Goal: Book appointment/travel/reservation

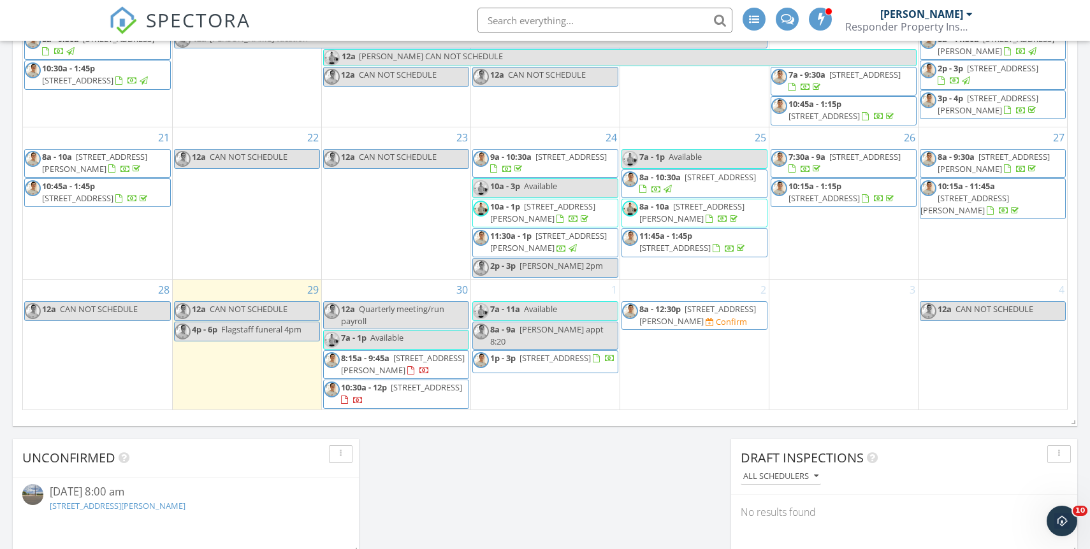
scroll to position [765, 0]
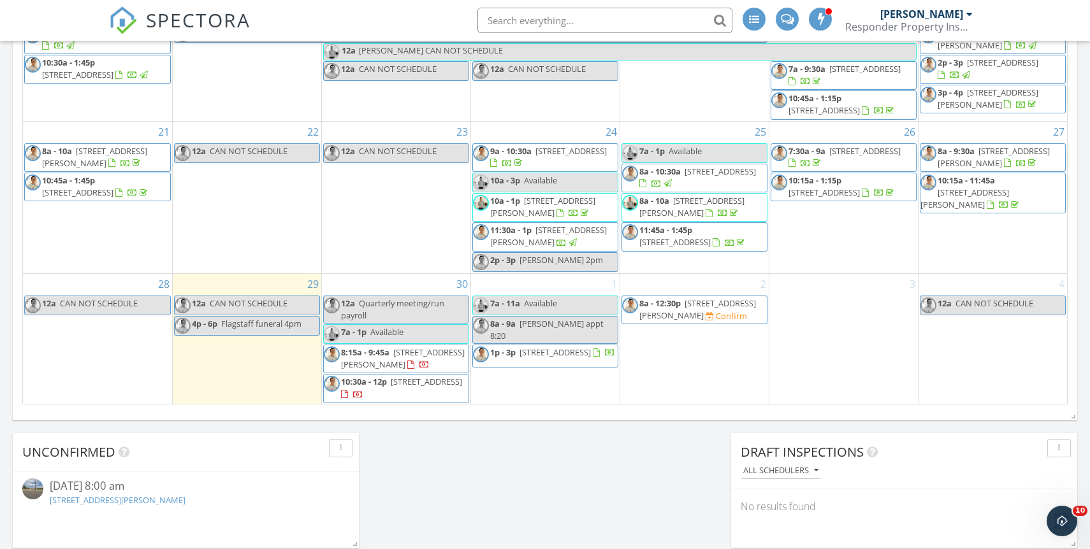
click at [409, 387] on span "4065 E University Dr 332, Mesa 85205" at bounding box center [426, 381] width 71 height 11
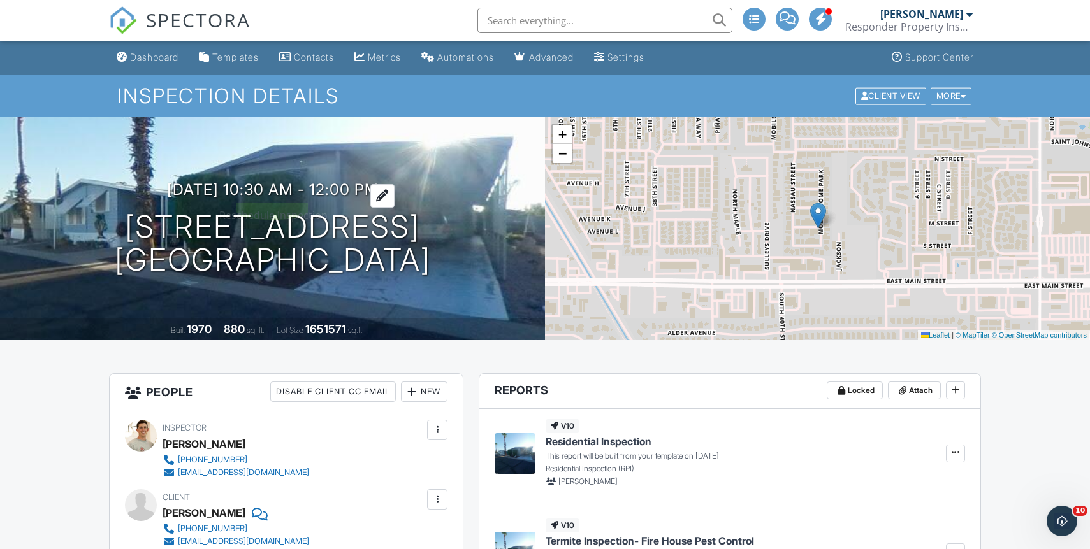
click at [375, 192] on h3 "09/30/2025 10:30 am - 12:00 pm" at bounding box center [273, 189] width 212 height 17
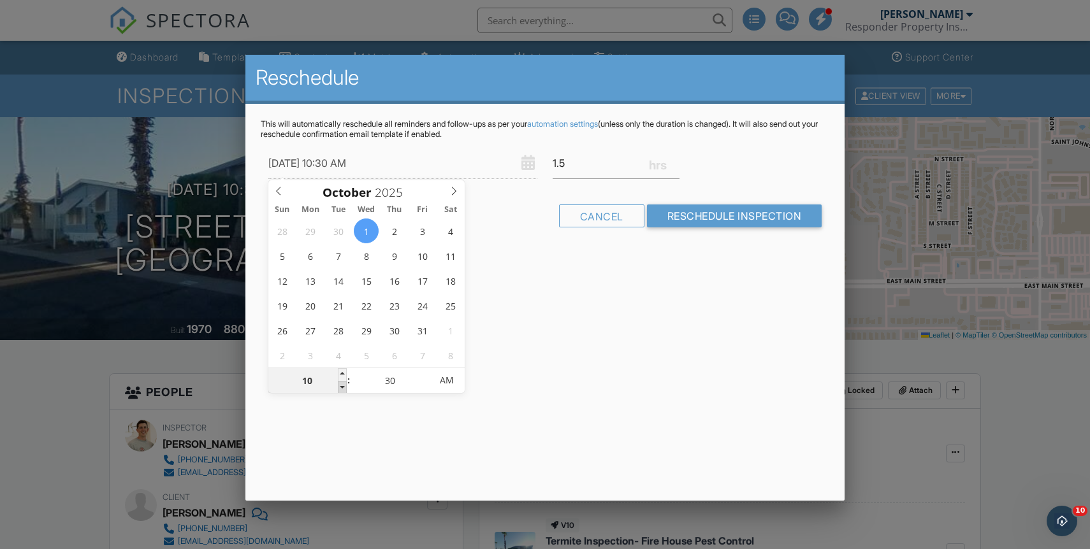
type input "10/01/2025 9:30 AM"
type input "09"
click at [341, 390] on span at bounding box center [342, 387] width 9 height 13
type input "10/01/2025 10:30 AM"
type input "10"
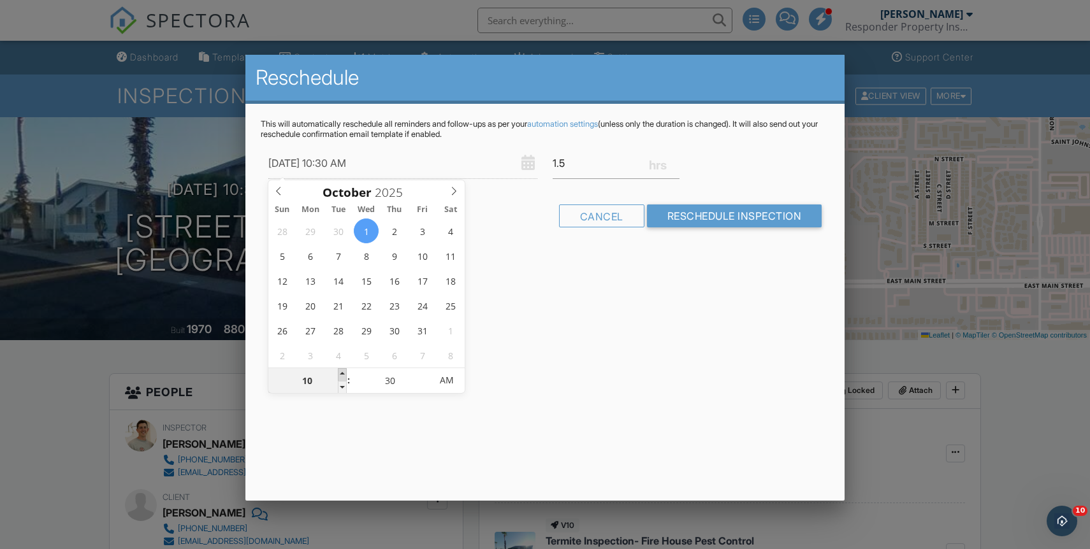
click at [342, 374] on span at bounding box center [342, 374] width 9 height 13
type input "10/01/2025 10:25 AM"
type input "25"
click at [425, 384] on span at bounding box center [424, 387] width 9 height 13
type input "10/01/2025 10:20 AM"
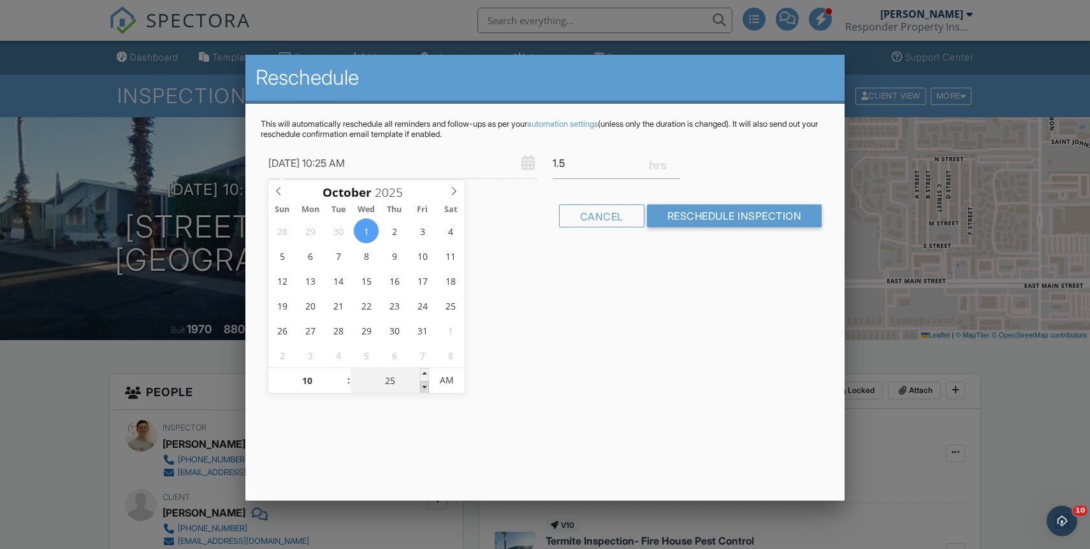
type input "20"
click at [425, 384] on span at bounding box center [424, 387] width 9 height 13
type input "10/01/2025 10:15 AM"
type input "15"
click at [425, 384] on span at bounding box center [424, 387] width 9 height 13
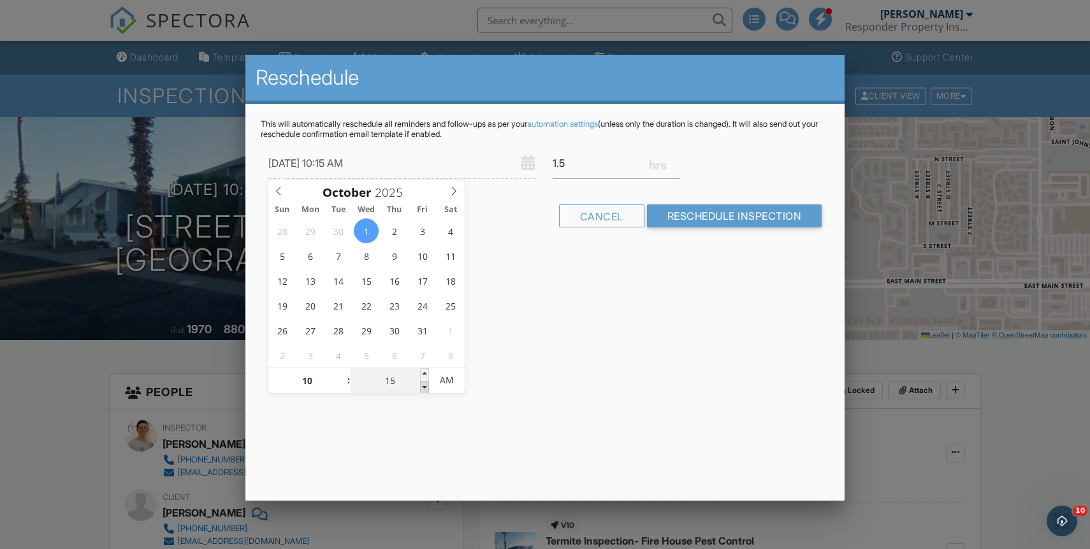
type input "10/01/2025 10:10 AM"
type input "10"
click at [425, 384] on span at bounding box center [424, 387] width 9 height 13
type input "10/01/2025 10:05 AM"
type input "05"
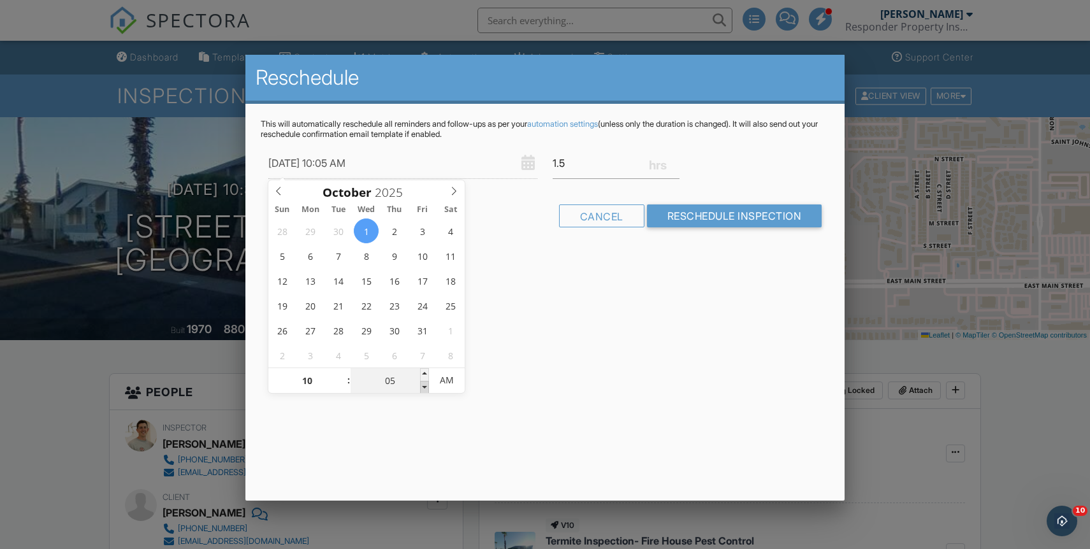
click at [425, 384] on span at bounding box center [424, 387] width 9 height 13
type input "10/01/2025 10:00 AM"
type input "00"
click at [425, 384] on span at bounding box center [424, 387] width 9 height 13
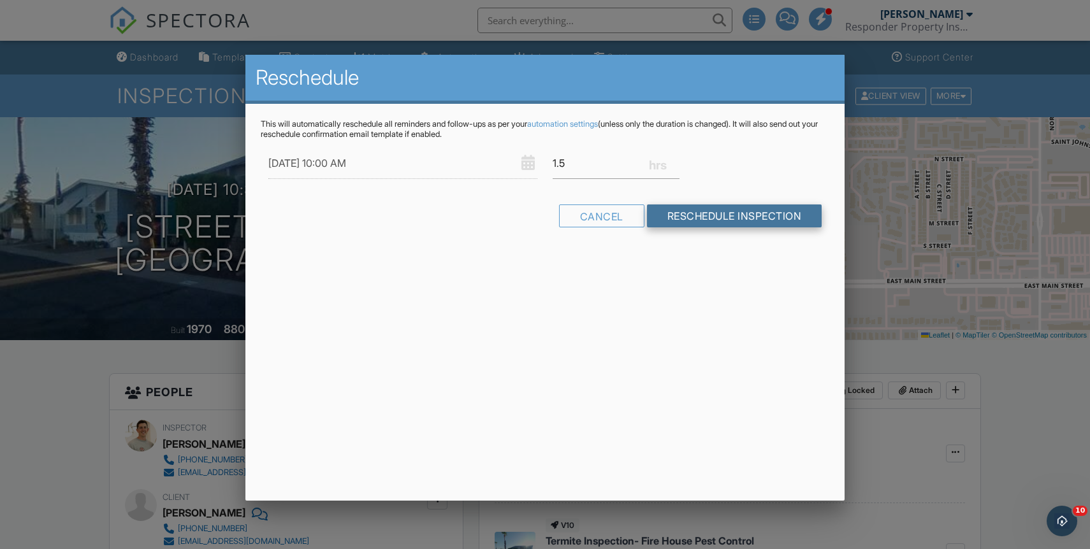
click at [672, 219] on input "Reschedule Inspection" at bounding box center [734, 216] width 175 height 23
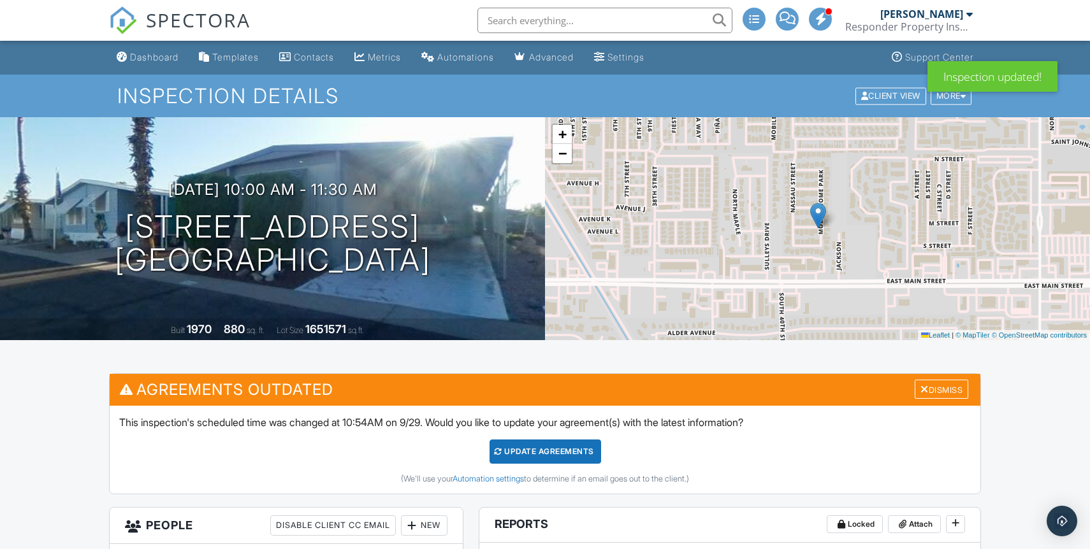
click at [525, 449] on div "Update Agreements" at bounding box center [545, 452] width 112 height 24
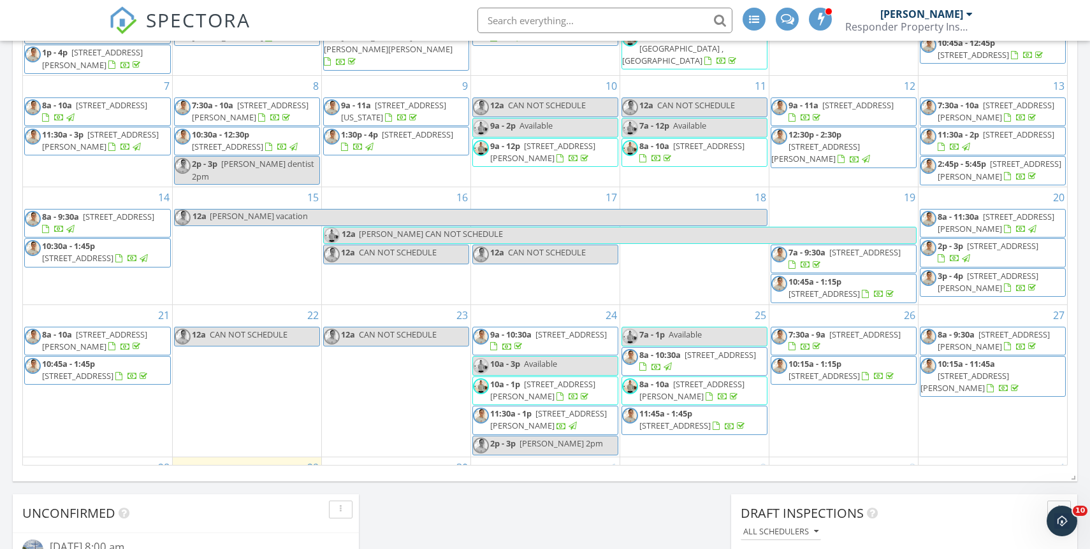
scroll to position [120, 0]
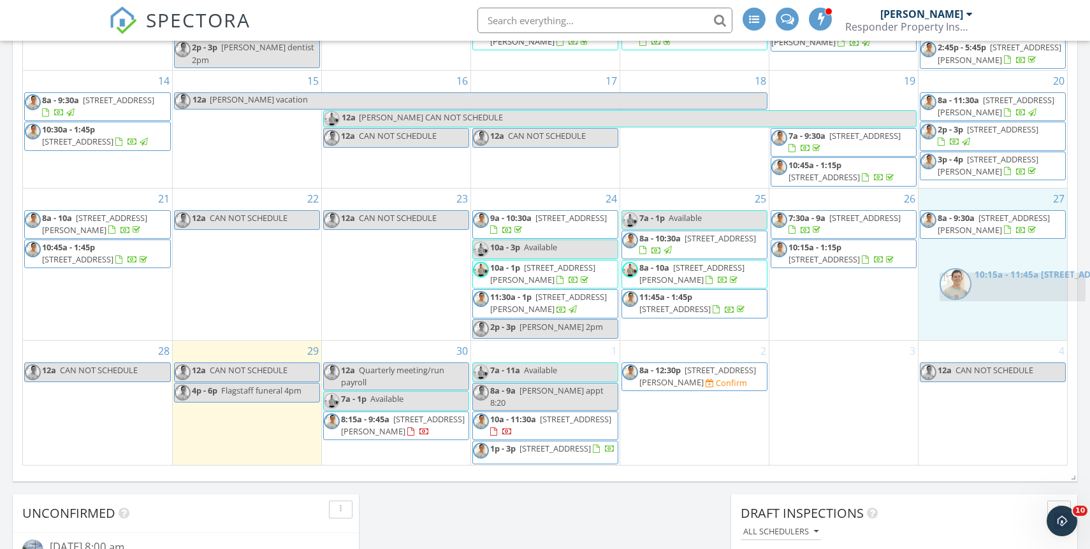
click at [1001, 294] on body "SPECTORA Timothy Blum Responder Property Inspections Role: Inspector Dashboard …" at bounding box center [545, 192] width 1090 height 1793
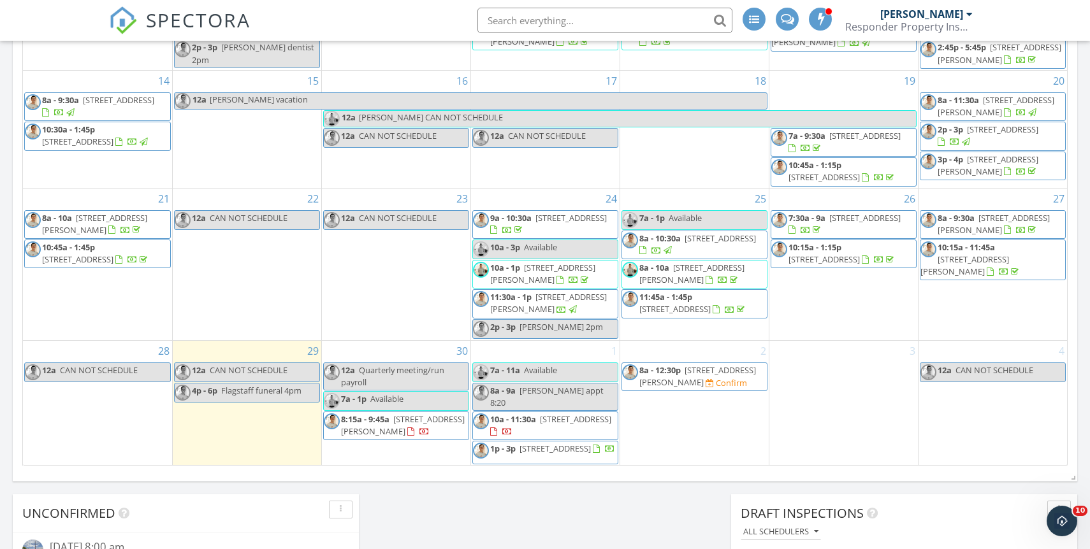
click at [888, 259] on span "10:15a - 1:15p 4712 S 117th Ave, Avondale 85323" at bounding box center [843, 254] width 145 height 25
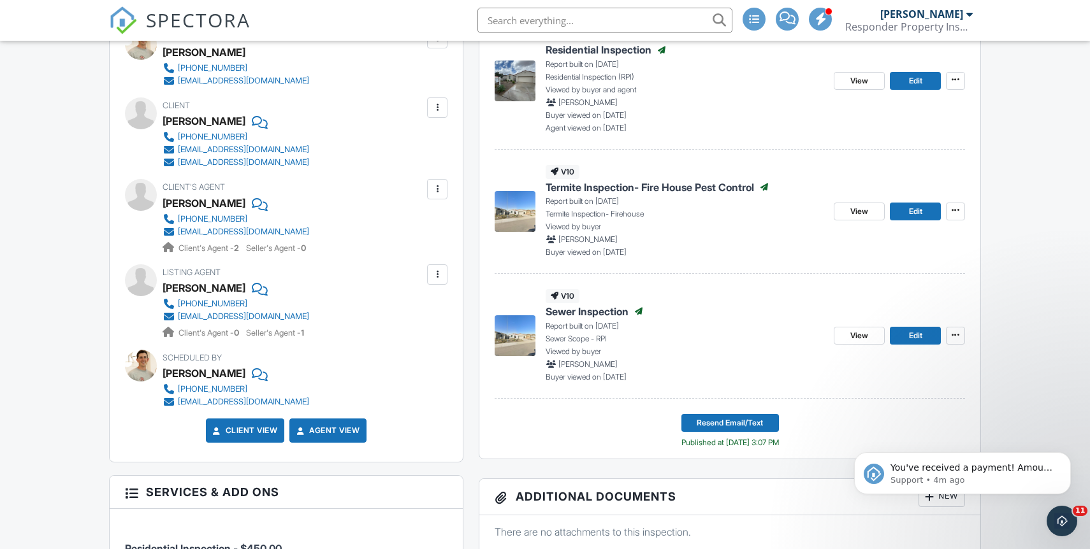
scroll to position [397, 0]
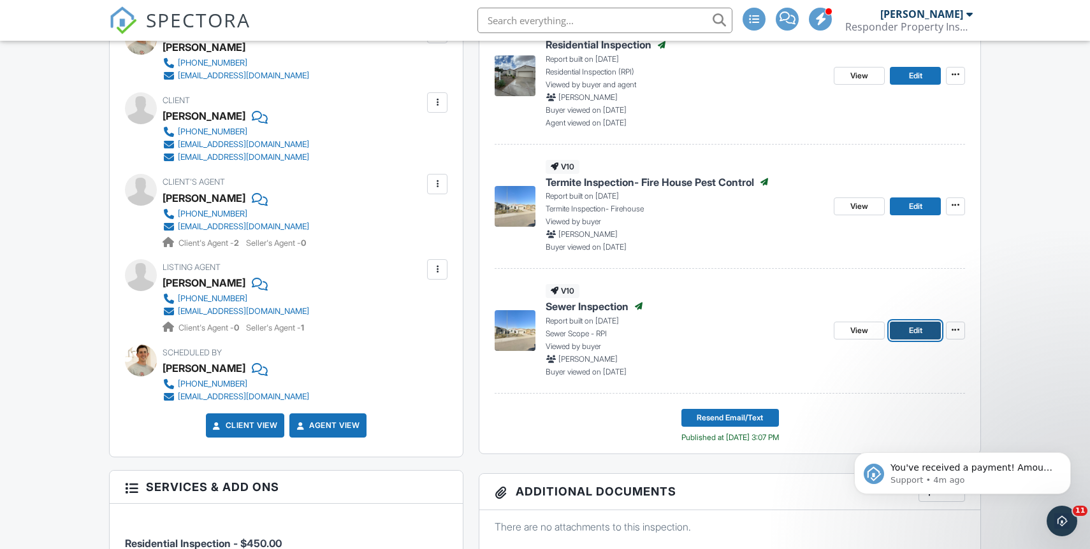
click at [907, 333] on link "Edit" at bounding box center [915, 331] width 51 height 18
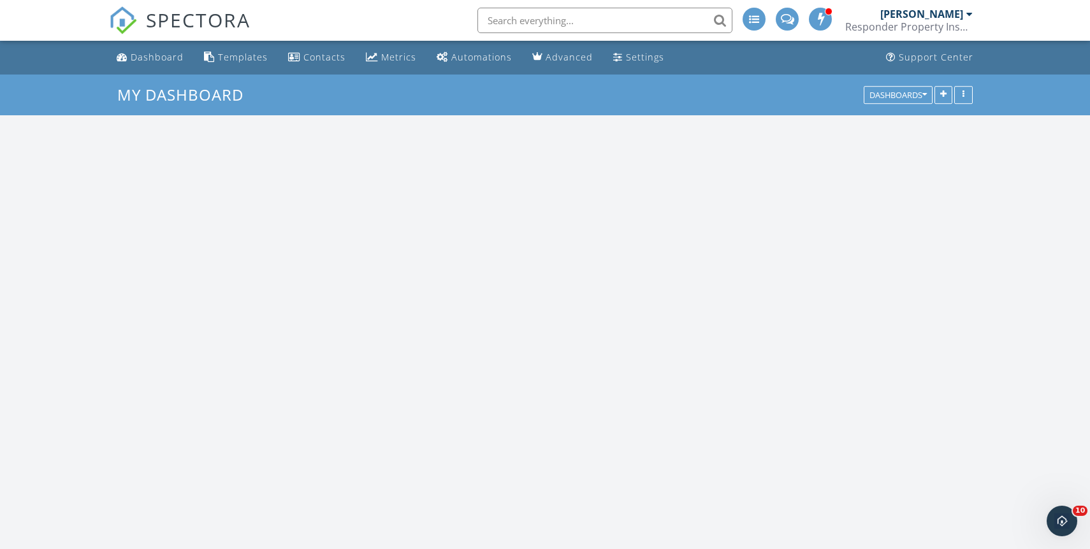
scroll to position [1161, 1090]
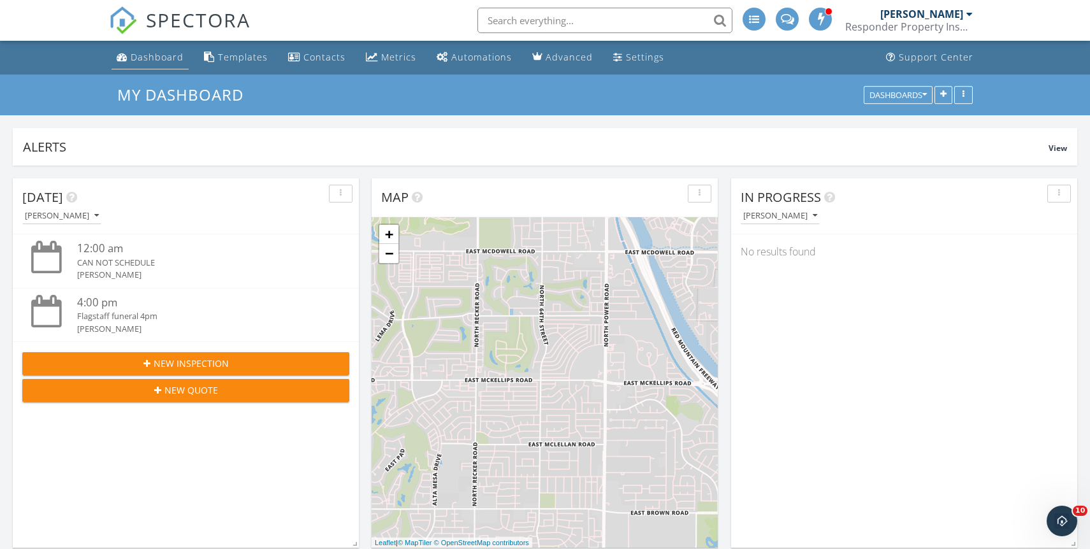
click at [145, 59] on div "Dashboard" at bounding box center [157, 57] width 53 height 12
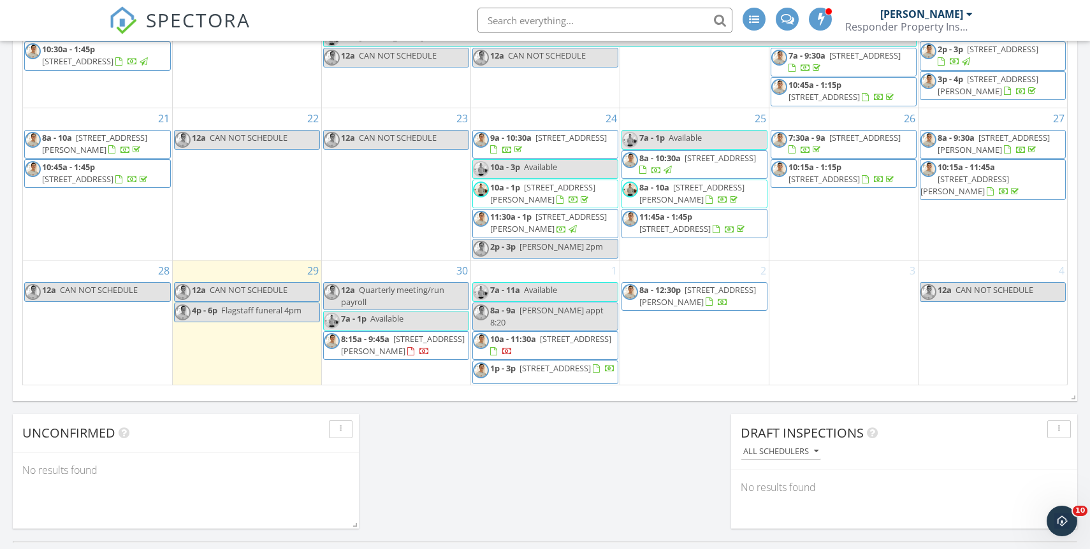
scroll to position [785, 0]
click at [948, 182] on span "[STREET_ADDRESS][PERSON_NAME]" at bounding box center [964, 185] width 89 height 24
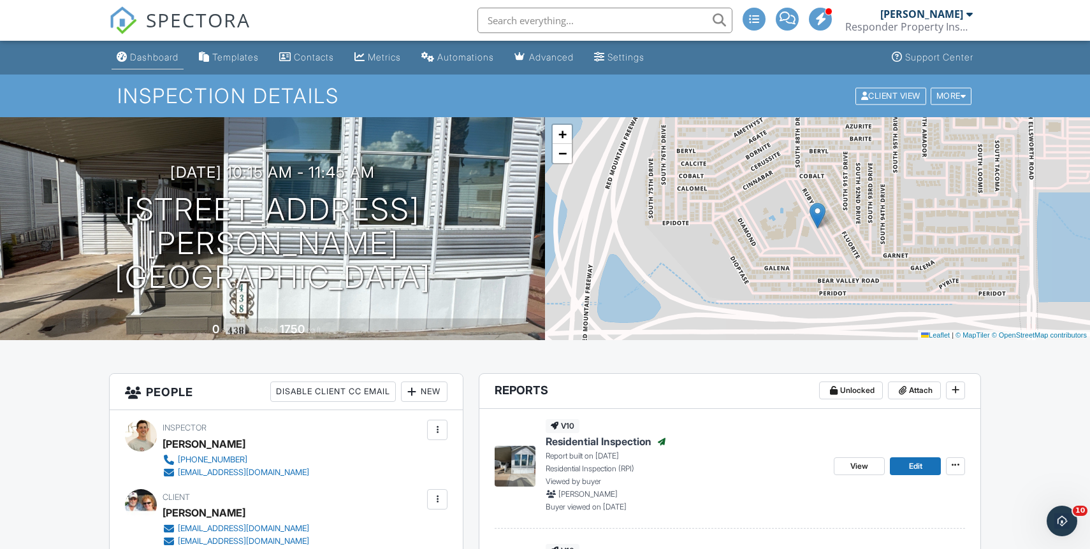
click at [152, 50] on link "Dashboard" at bounding box center [148, 58] width 72 height 24
